Goal: Transaction & Acquisition: Purchase product/service

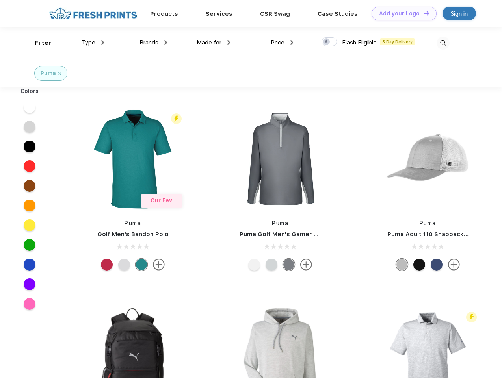
click at [401, 13] on link "Add your Logo Design Tool" at bounding box center [403, 14] width 65 height 14
click at [0, 0] on div "Design Tool" at bounding box center [0, 0] width 0 height 0
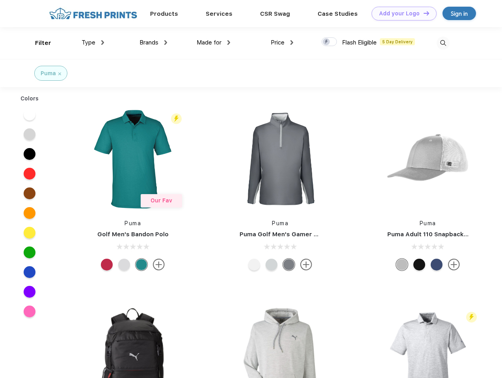
click at [423, 13] on link "Add your Logo Design Tool" at bounding box center [403, 14] width 65 height 14
click at [38, 43] on div "Filter" at bounding box center [43, 43] width 16 height 9
click at [93, 43] on span "Type" at bounding box center [89, 42] width 14 height 7
click at [153, 43] on span "Brands" at bounding box center [148, 42] width 19 height 7
click at [213, 43] on span "Made for" at bounding box center [209, 42] width 25 height 7
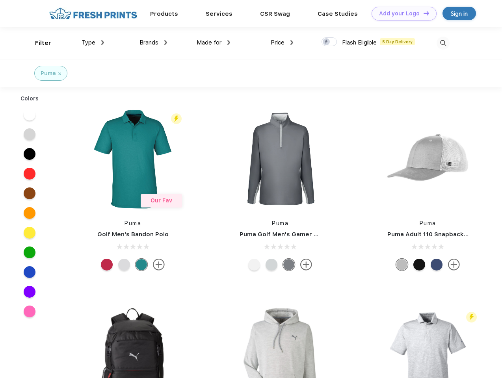
click at [282, 43] on span "Price" at bounding box center [278, 42] width 14 height 7
click at [329, 42] on div at bounding box center [328, 41] width 15 height 9
click at [326, 42] on input "checkbox" at bounding box center [323, 39] width 5 height 5
click at [443, 43] on img at bounding box center [442, 43] width 13 height 13
